Goal: Communication & Community: Connect with others

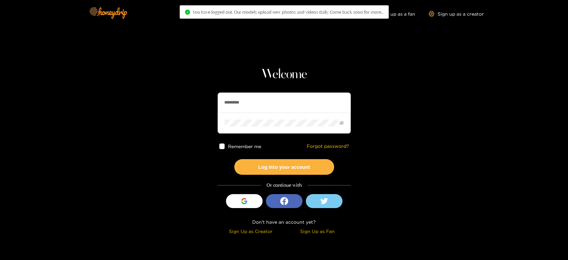
drag, startPoint x: 260, startPoint y: 101, endPoint x: 149, endPoint y: 93, distance: 112.0
click at [149, 93] on section "Welcome ********* Remember me Forgot password? Log into your account Or continu…" at bounding box center [284, 118] width 568 height 237
paste input "text"
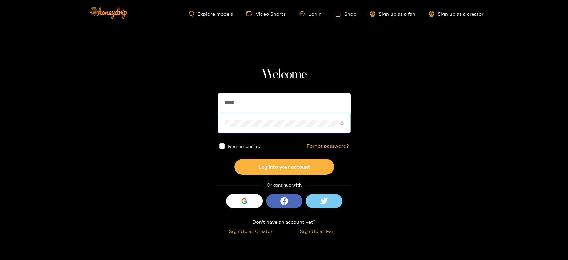
type input "******"
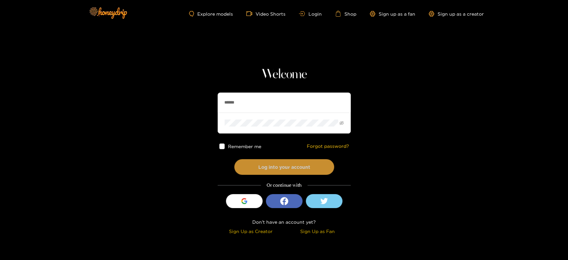
click at [276, 166] on button "Log into your account" at bounding box center [284, 167] width 100 height 16
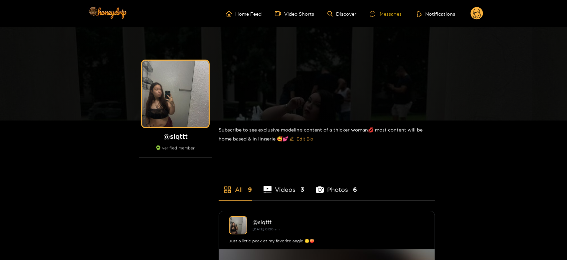
click at [382, 12] on div "Messages" at bounding box center [386, 14] width 32 height 8
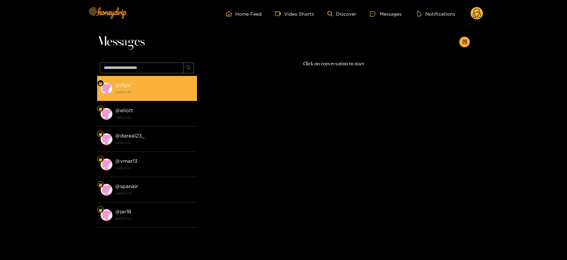
click at [165, 88] on div "@ rllyv 18 September 2025 11:12" at bounding box center [154, 88] width 79 height 15
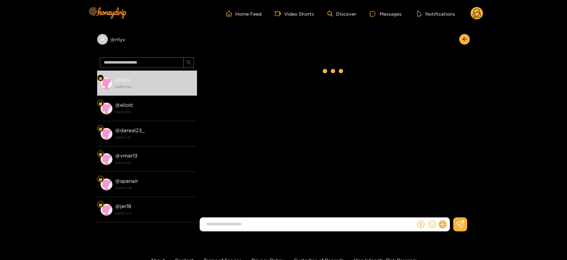
scroll to position [1121, 0]
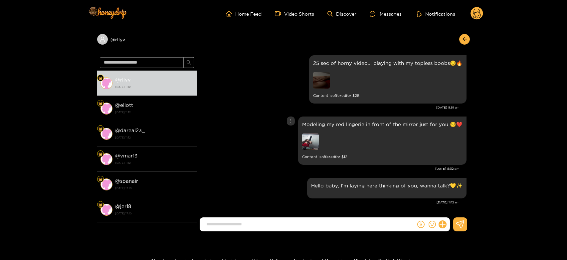
click at [304, 139] on img at bounding box center [310, 141] width 17 height 17
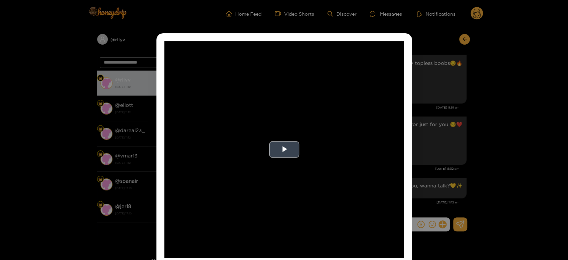
click at [304, 139] on video "Video Player" at bounding box center [284, 149] width 240 height 216
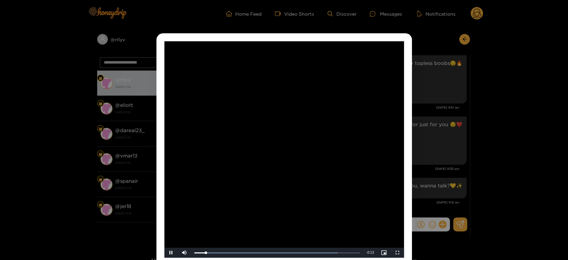
click at [304, 139] on video "Video Player" at bounding box center [284, 149] width 240 height 216
click at [469, 145] on div "**********" at bounding box center [284, 130] width 568 height 260
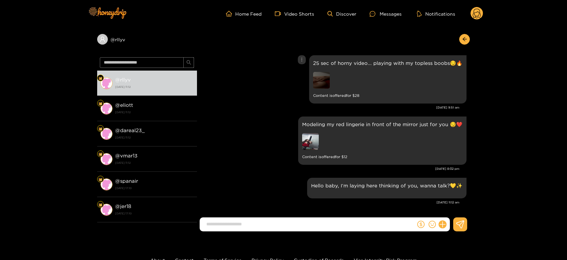
click at [326, 81] on img at bounding box center [321, 80] width 17 height 17
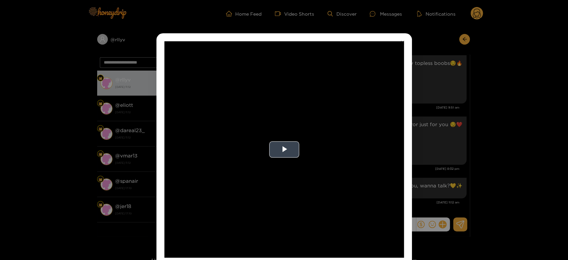
click at [295, 129] on video "Video Player" at bounding box center [284, 149] width 240 height 216
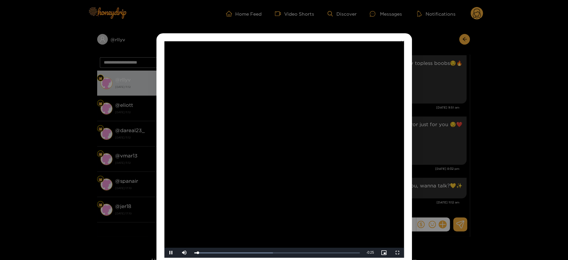
click at [281, 115] on video "Video Player" at bounding box center [284, 149] width 240 height 216
click at [473, 178] on div "**********" at bounding box center [284, 130] width 568 height 260
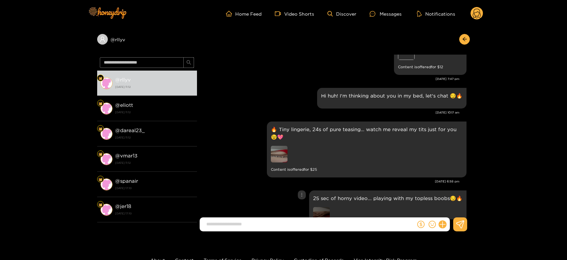
scroll to position [973, 0]
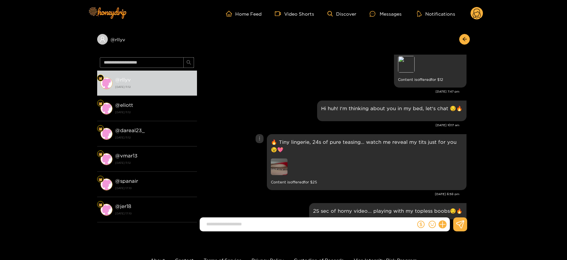
click at [277, 164] on img at bounding box center [279, 166] width 17 height 17
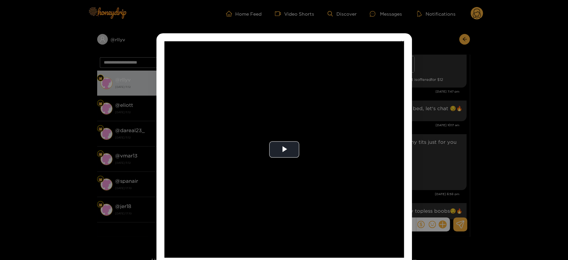
click at [277, 164] on video "Video Player" at bounding box center [284, 149] width 240 height 216
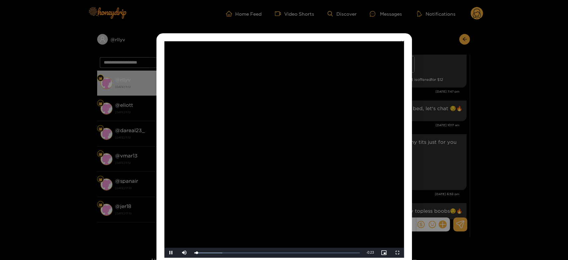
click at [277, 164] on video "Video Player" at bounding box center [284, 149] width 240 height 216
click at [360, 173] on video "Video Player" at bounding box center [284, 149] width 240 height 216
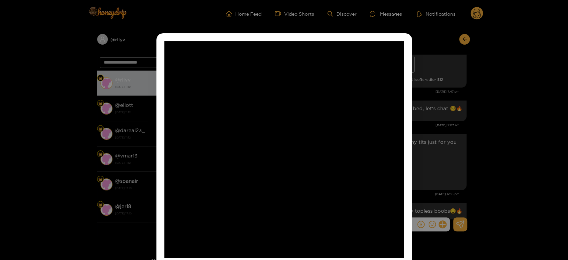
click at [360, 173] on video "Video Player" at bounding box center [284, 149] width 240 height 216
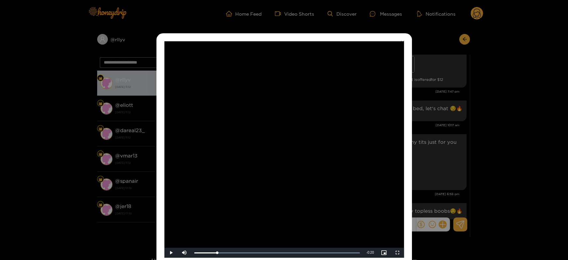
click at [455, 170] on div "**********" at bounding box center [284, 130] width 568 height 260
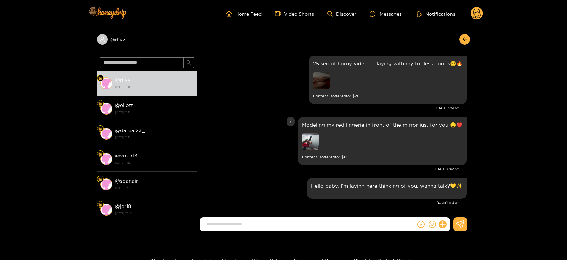
scroll to position [1121, 0]
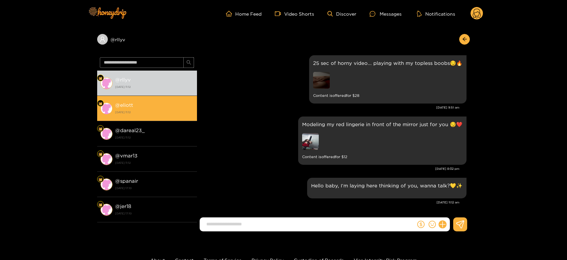
click at [184, 117] on li "@ eliott 18 September 2025 11:12" at bounding box center [147, 108] width 100 height 25
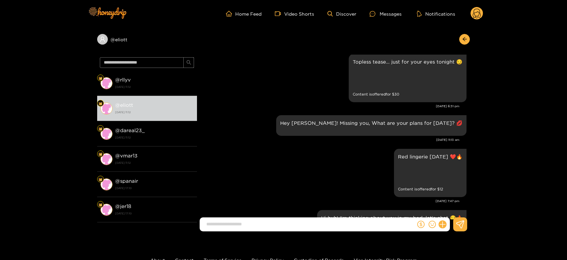
scroll to position [937, 0]
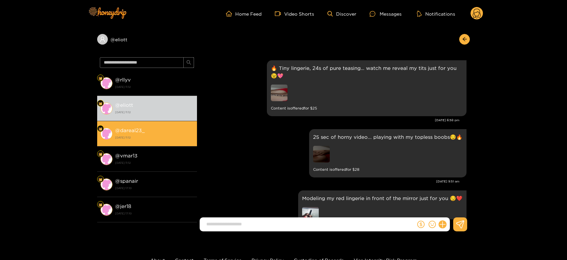
click at [180, 125] on div "@ rllyv 18 September 2025 11:12 @ eliott 18 September 2025 11:12 @ dareal23_ 18…" at bounding box center [147, 147] width 100 height 152
click at [180, 128] on div "@ dareal23_ 18 September 2025 11:12" at bounding box center [154, 133] width 79 height 15
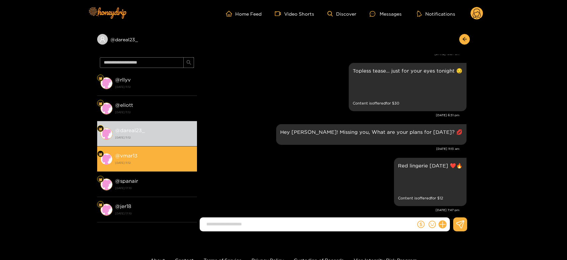
scroll to position [748, 0]
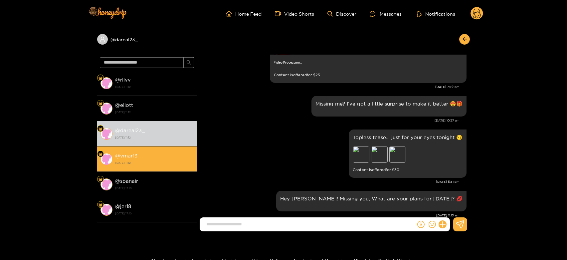
click at [171, 165] on strong "18 September 2025 11:12" at bounding box center [154, 163] width 79 height 6
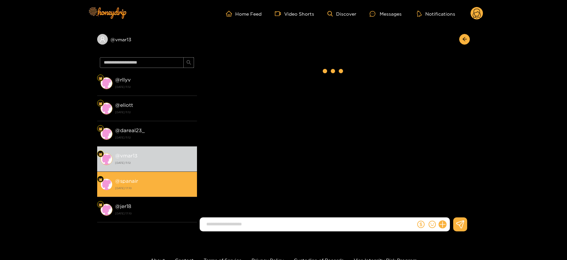
scroll to position [1150, 0]
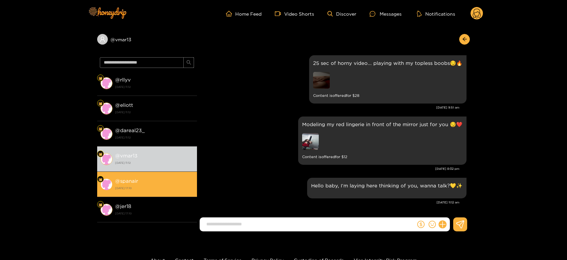
click at [142, 182] on div "@ spanair 12 September 2025 17:10" at bounding box center [154, 184] width 79 height 15
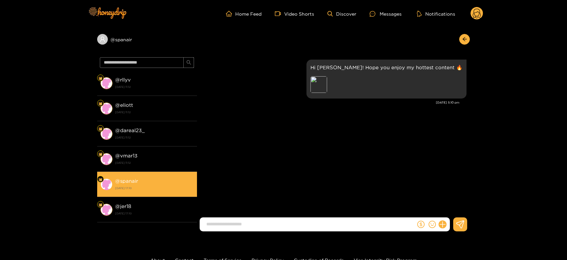
click at [142, 182] on div "@ spanair 12 September 2025 17:10" at bounding box center [154, 184] width 79 height 15
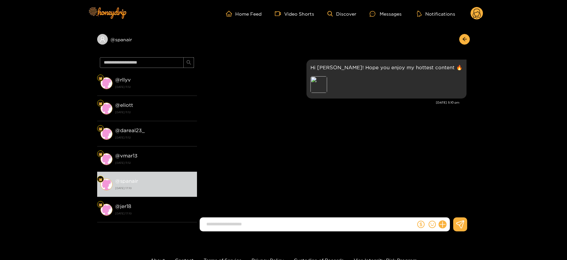
click at [477, 6] on div "Home Feed Video Shorts Discover Messages Notifications 0" at bounding box center [283, 13] width 399 height 27
click at [476, 12] on circle at bounding box center [476, 13] width 13 height 13
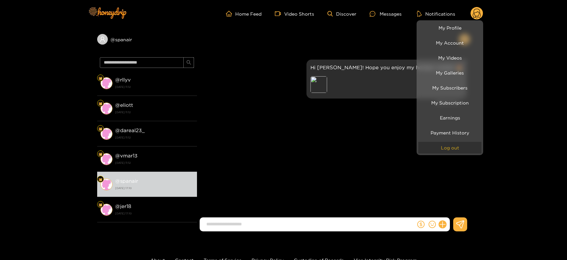
click at [457, 152] on button "Log out" at bounding box center [449, 148] width 63 height 12
